Goal: Complete application form

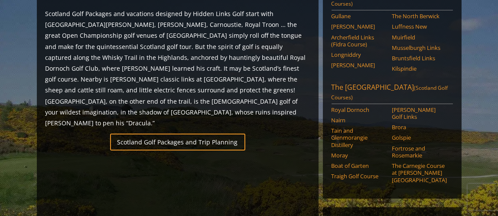
scroll to position [537, 0]
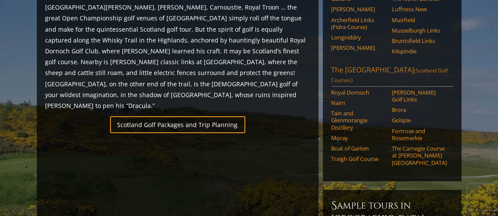
click at [353, 65] on link "The Scottish Highlands (Scotland Golf Courses)" at bounding box center [392, 76] width 121 height 22
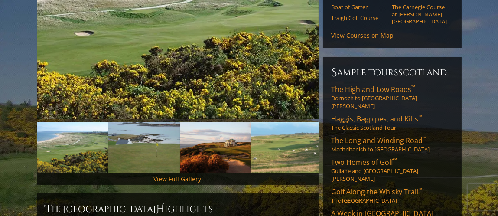
scroll to position [208, 0]
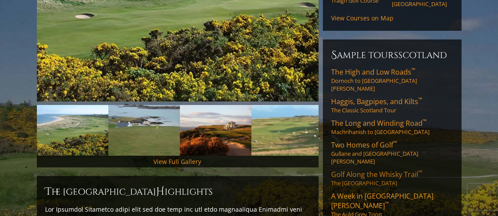
click at [352, 169] on span "Golf Along the Whisky Trail ™" at bounding box center [377, 174] width 91 height 10
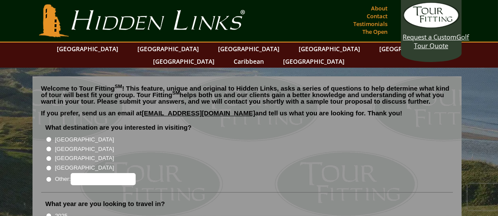
click at [47, 146] on input "[GEOGRAPHIC_DATA]" at bounding box center [49, 149] width 6 height 6
radio input "true"
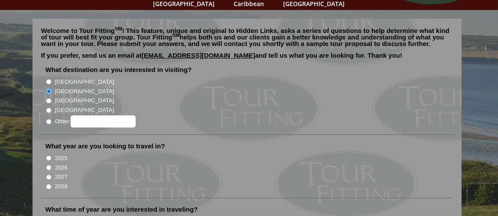
scroll to position [98, 0]
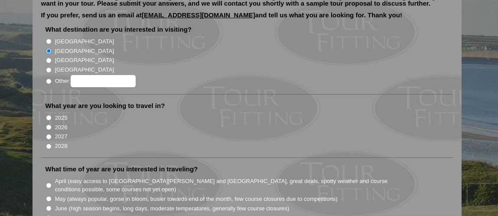
click at [49, 124] on input "2026" at bounding box center [49, 127] width 6 height 6
radio input "true"
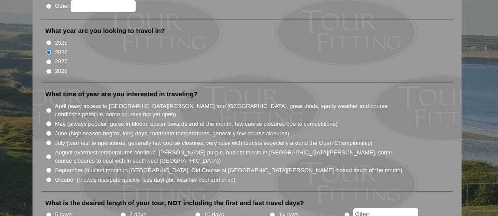
scroll to position [190, 0]
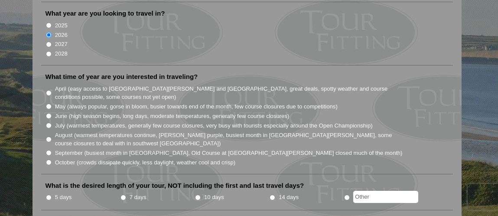
click at [49, 137] on input "August (warmest temperatures continue, heather bright purple, busiest month in …" at bounding box center [49, 140] width 6 height 6
radio input "true"
click at [49, 195] on input "5 days" at bounding box center [49, 198] width 6 height 6
radio input "true"
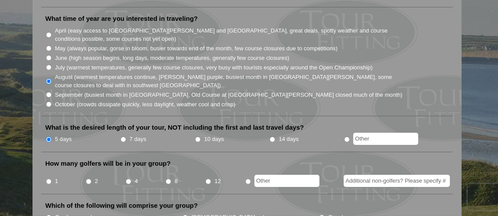
scroll to position [271, 0]
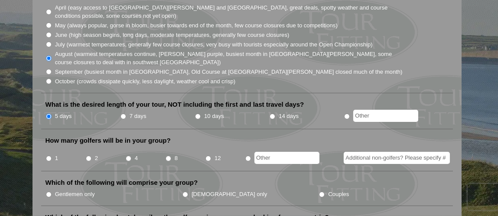
click at [127, 156] on input "4" at bounding box center [129, 159] width 6 height 6
radio input "true"
click at [48, 192] on input "Gentlemen only" at bounding box center [49, 195] width 6 height 6
radio input "true"
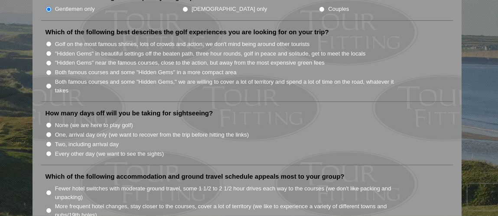
scroll to position [422, 0]
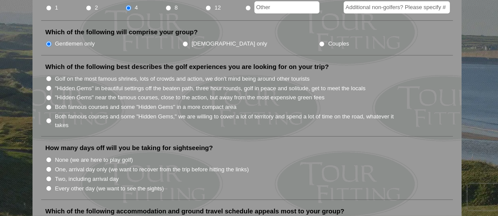
click at [47, 76] on input "Golf on the most famous shrines, lots of crowds and action, we don't mind being…" at bounding box center [49, 79] width 6 height 6
radio input "true"
click at [47, 157] on input "None (we are here to play golf)" at bounding box center [49, 160] width 6 height 6
radio input "true"
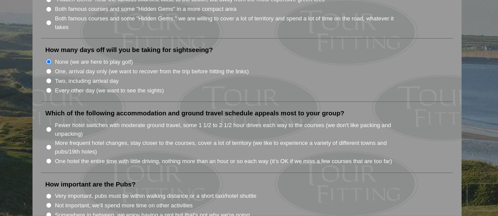
scroll to position [526, 0]
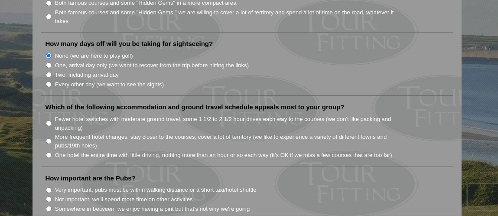
click at [48, 120] on input "Fewer hotel switches with moderate ground travel, some 1 1/2 to 2 1/2 hour driv…" at bounding box center [49, 123] width 6 height 6
radio input "true"
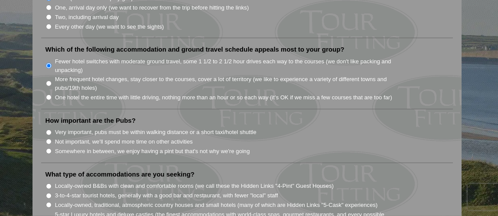
scroll to position [589, 0]
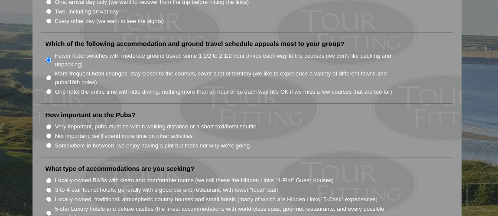
click at [48, 124] on input "Very important, pubs must be within walking distance or a short taxi/hotel shut…" at bounding box center [49, 127] width 6 height 6
radio input "true"
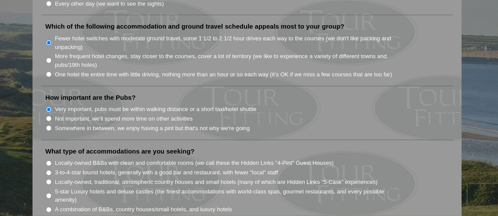
scroll to position [658, 0]
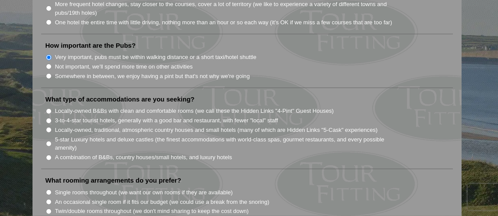
click at [46, 127] on input "Locally-owned, traditional, atmospheric country houses and small hotels (many o…" at bounding box center [49, 130] width 6 height 6
radio input "true"
click at [49, 108] on input "Locally-owned B&Bs with clean and comfortable rooms (we call these the Hidden L…" at bounding box center [49, 111] width 6 height 6
radio input "true"
click at [49, 127] on input "Locally-owned, traditional, atmospheric country houses and small hotels (many o…" at bounding box center [49, 130] width 6 height 6
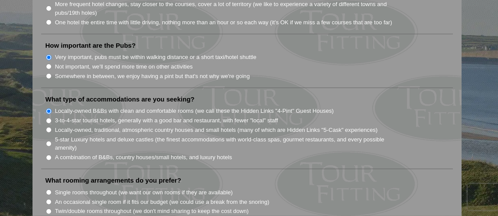
radio input "true"
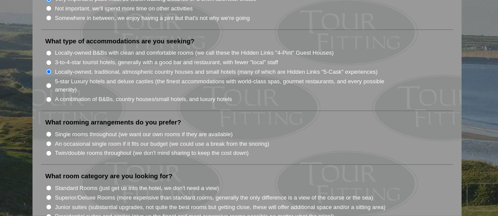
scroll to position [722, 0]
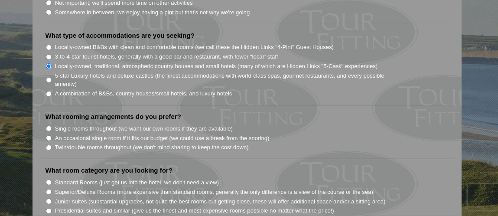
click at [47, 145] on input "Twin/double rooms throughout (we don't mind sharing to keep the cost down)" at bounding box center [49, 148] width 6 height 6
radio input "true"
click at [47, 179] on input "Standard Rooms (just get us into the hotel, we don't need a view)" at bounding box center [49, 182] width 6 height 6
radio input "true"
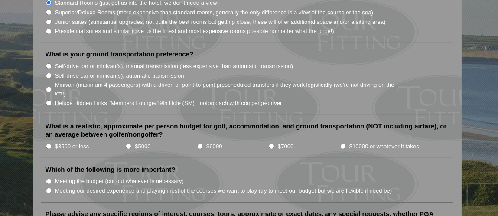
scroll to position [907, 0]
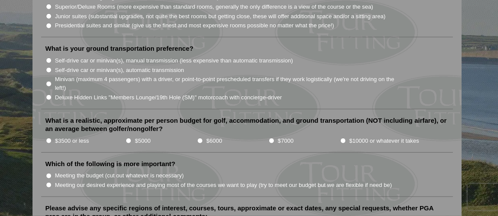
click at [47, 182] on input "Meeting our desired experience and playing most of the courses we want to play …" at bounding box center [49, 185] width 6 height 6
radio input "true"
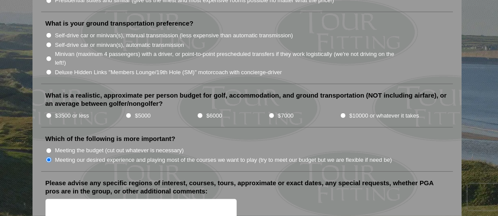
scroll to position [924, 0]
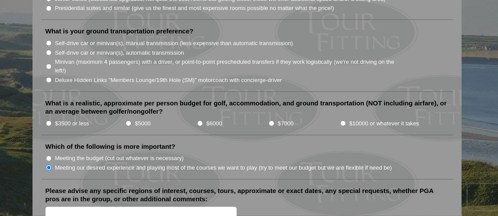
click at [44, 35] on li "What is your ground transportation preference? Self-drive car or minivan(s), ma…" at bounding box center [247, 59] width 412 height 65
click at [51, 48] on li "Self-drive car or minivan(s), automatic transmission" at bounding box center [251, 53] width 410 height 10
click at [49, 50] on input "Self-drive car or minivan(s), automatic transmission" at bounding box center [49, 53] width 6 height 6
radio input "true"
click at [63, 207] on textarea "Please advise any specific regions of interest, courses, tours, approximate or …" at bounding box center [142, 220] width 192 height 26
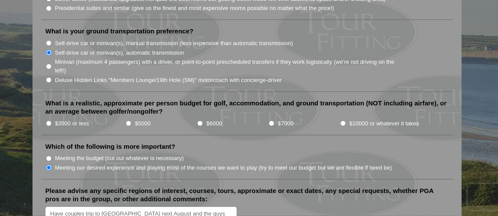
scroll to position [2, 0]
click at [65, 207] on textarea "Have couples trip to Europe next August and the guys are breaking off on a side…" at bounding box center [142, 220] width 192 height 26
click at [113, 209] on textarea "Have couples trip to Europe next August and the guys are breaking off on a side…" at bounding box center [142, 220] width 192 height 26
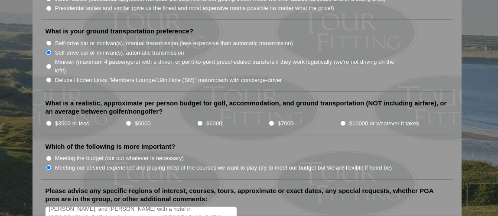
scroll to position [22, 0]
click at [117, 207] on textarea "Have couples trip to Europe next August and the guys are breaking off on a side…" at bounding box center [142, 220] width 192 height 26
click at [223, 207] on textarea "Have couples trip to Europe next August and the guys are breaking off on a side…" at bounding box center [142, 220] width 192 height 26
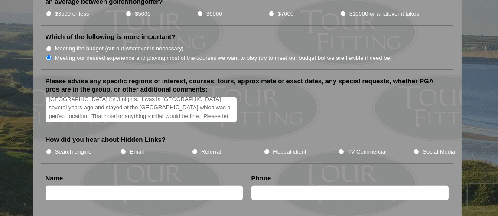
scroll to position [1046, 0]
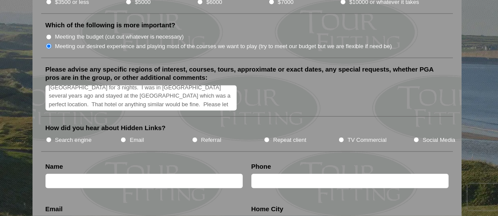
type textarea "Have couples trip to Europe next August and the guys are breaking off on a side…"
click at [339, 137] on input "TV Commercial" at bounding box center [341, 140] width 6 height 6
radio input "true"
click at [91, 174] on input "text" at bounding box center [144, 181] width 197 height 14
type input "Scott Flores"
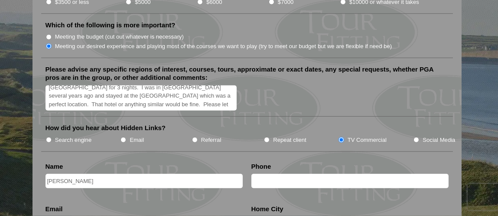
type input "6149375867"
type input "sflores@natlime.com"
type input "Worthington"
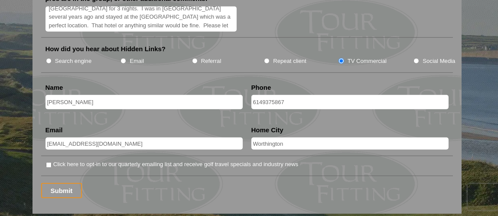
scroll to position [1132, 0]
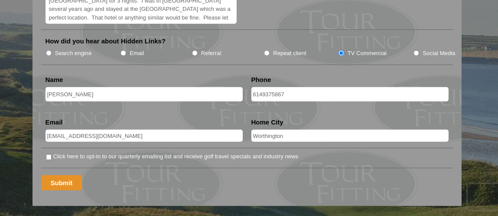
click at [65, 175] on input "Submit" at bounding box center [61, 182] width 41 height 15
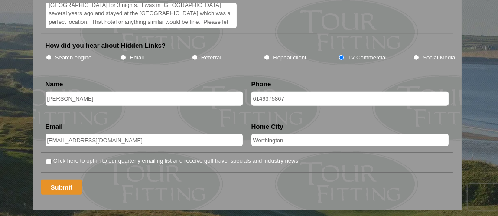
scroll to position [926, 0]
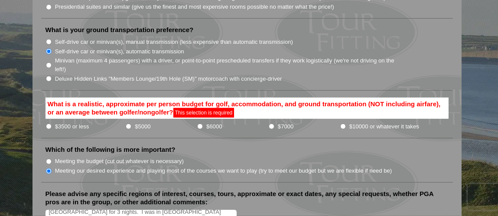
click at [341, 124] on input "$10000 or whatever it takes" at bounding box center [343, 127] width 6 height 6
radio input "true"
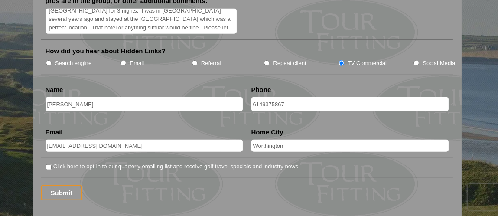
scroll to position [1157, 0]
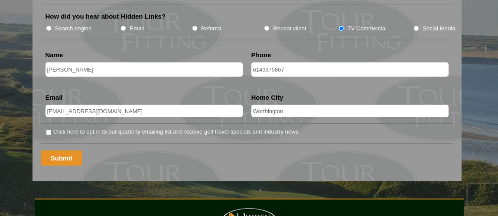
click at [59, 150] on input "Submit" at bounding box center [61, 157] width 41 height 15
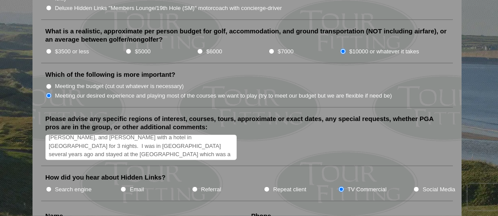
scroll to position [30, 0]
drag, startPoint x: 49, startPoint y: 122, endPoint x: 197, endPoint y: 138, distance: 149.5
click at [197, 138] on textarea "Have couples trip to Europe next August and the guys are breaking off on a side…" at bounding box center [142, 148] width 192 height 26
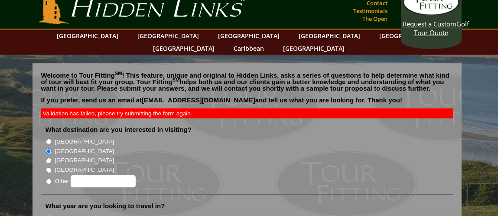
scroll to position [0, 0]
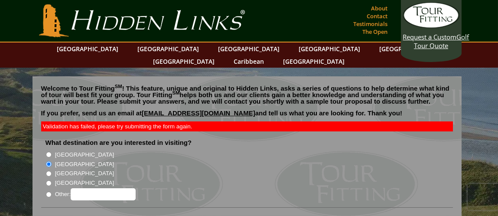
click at [167, 109] on link "golf@hiddenlinksgolf.com" at bounding box center [199, 112] width 114 height 7
